Goal: Navigation & Orientation: Go to known website

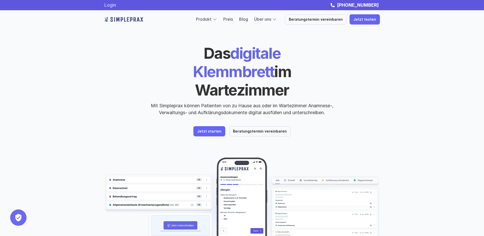
click at [111, 6] on link "Login" at bounding box center [110, 4] width 12 height 5
click at [110, 6] on link "Login" at bounding box center [110, 4] width 12 height 5
click at [114, 5] on link "Login" at bounding box center [110, 4] width 12 height 5
click at [114, 7] on link "Login" at bounding box center [110, 4] width 12 height 5
click at [112, 3] on link "Login" at bounding box center [110, 4] width 12 height 5
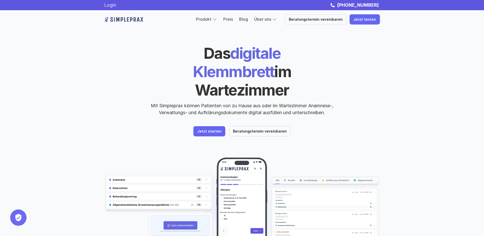
click at [106, 7] on link "Login" at bounding box center [110, 4] width 12 height 5
